Goal: Find specific page/section: Find specific page/section

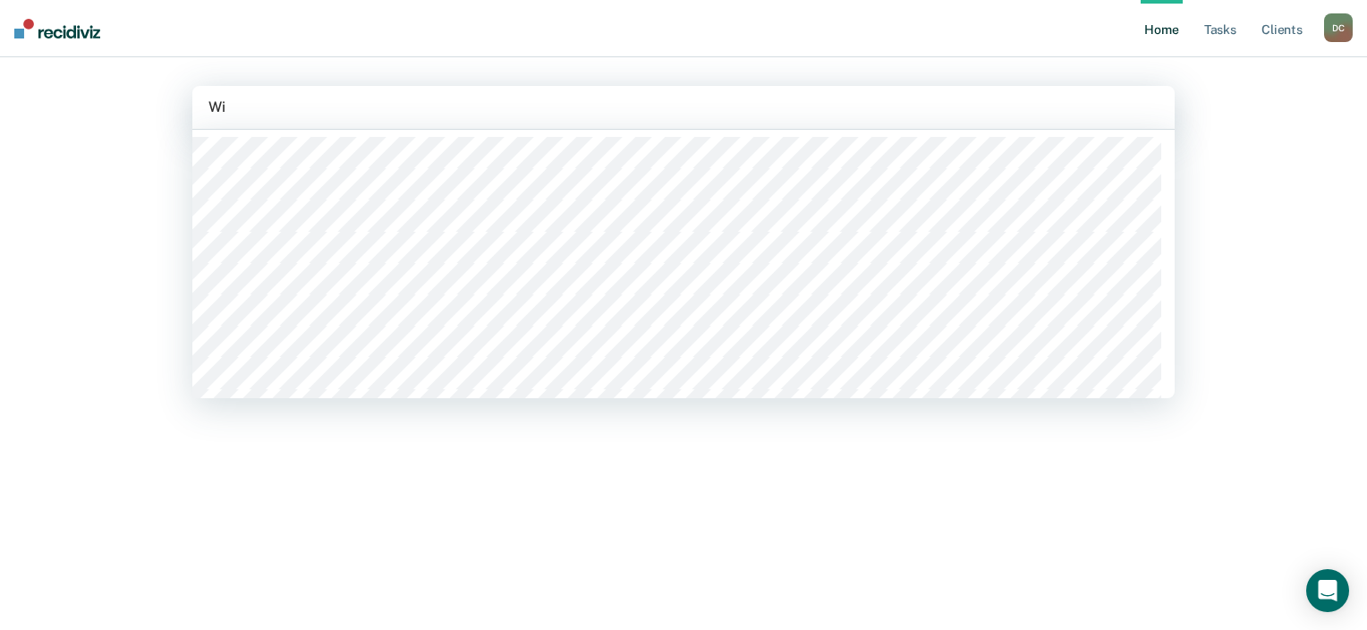
type input "W"
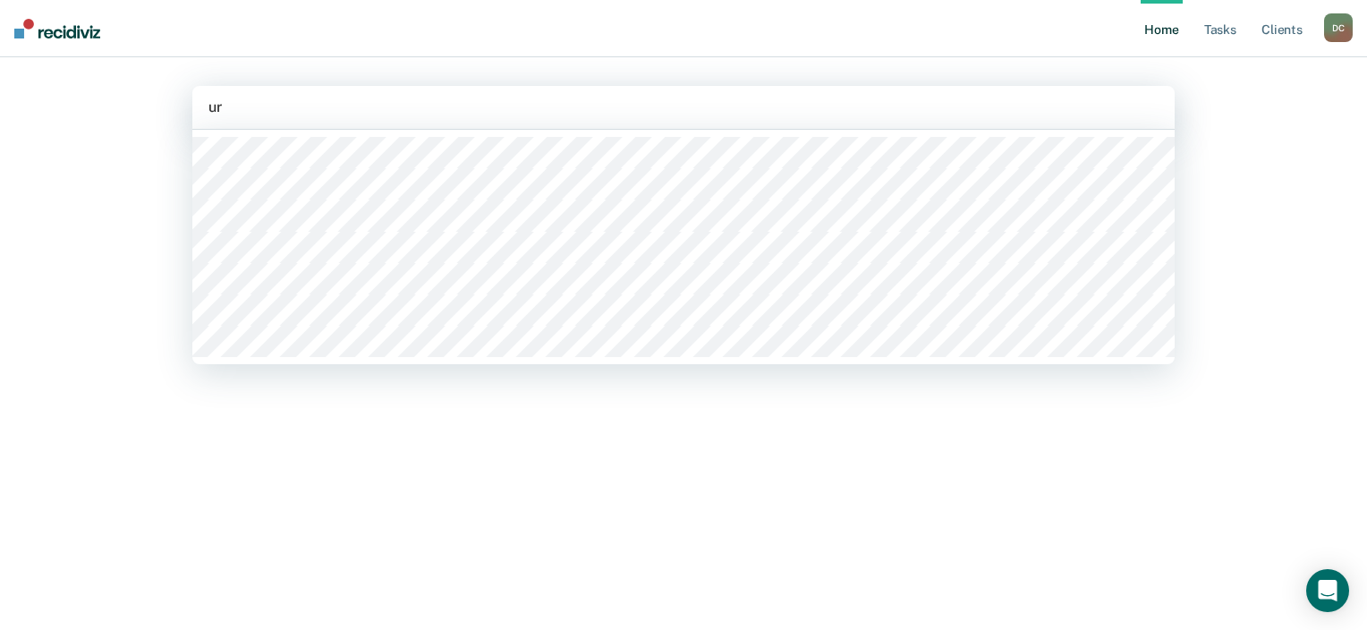
type input "urs"
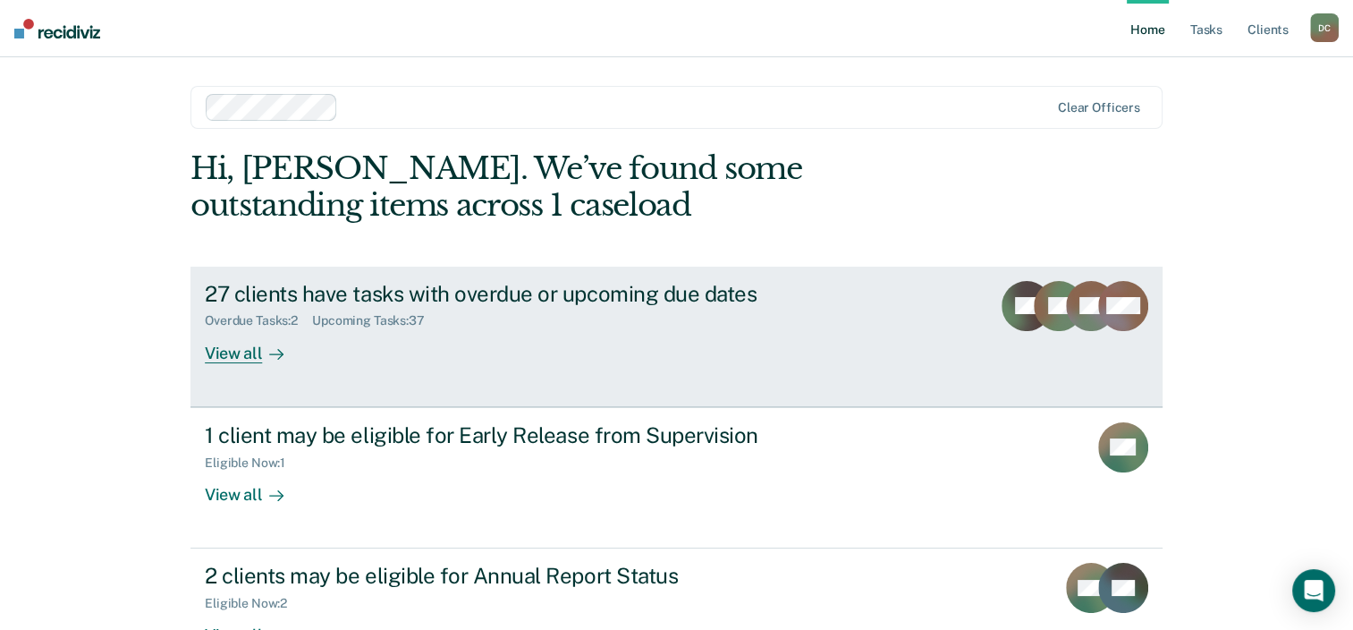
click at [726, 351] on div "27 clients have tasks with overdue or upcoming due dates Overdue Tasks : 2 Upco…" at bounding box center [540, 322] width 671 height 82
